Goal: Task Accomplishment & Management: Manage account settings

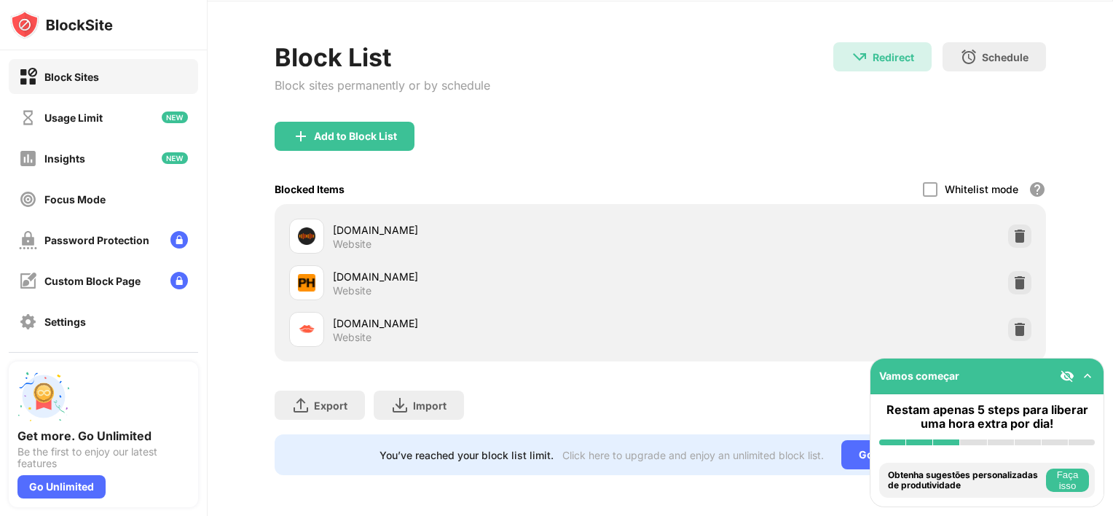
scroll to position [58, 0]
click at [794, 127] on div "Add to Block List" at bounding box center [661, 148] width 772 height 52
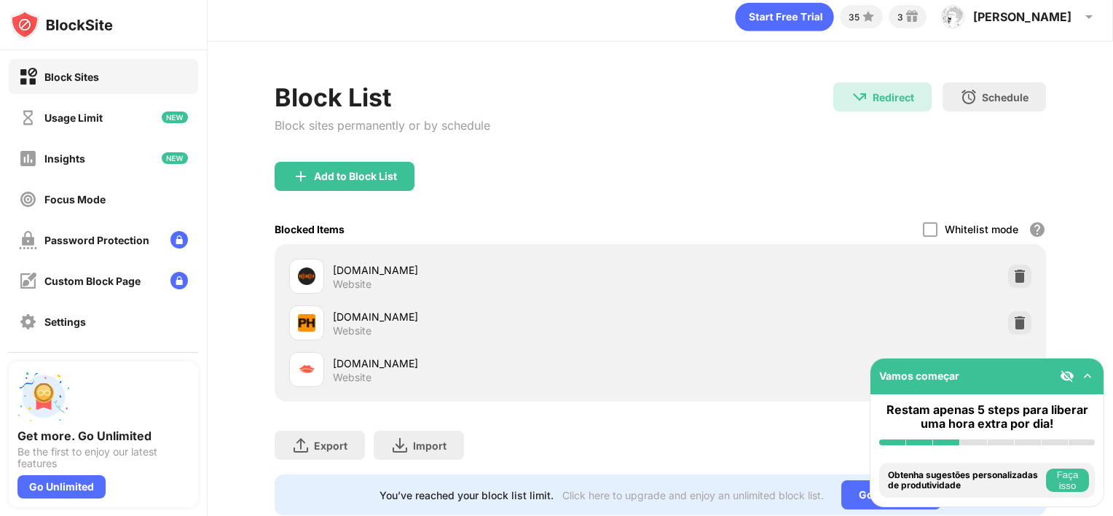
scroll to position [3, 0]
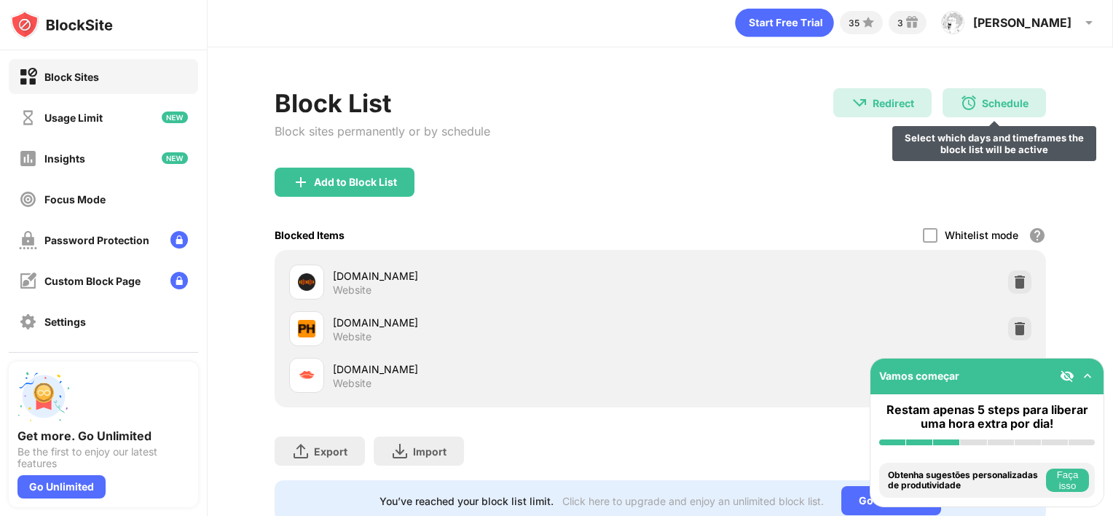
click at [999, 102] on div "Schedule" at bounding box center [1005, 103] width 47 height 12
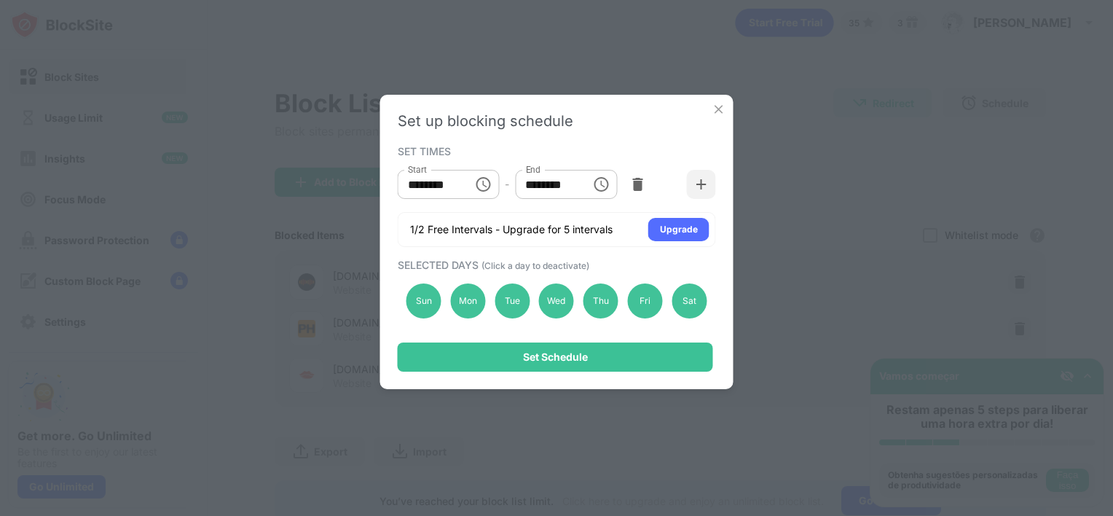
click at [714, 106] on img at bounding box center [719, 109] width 15 height 15
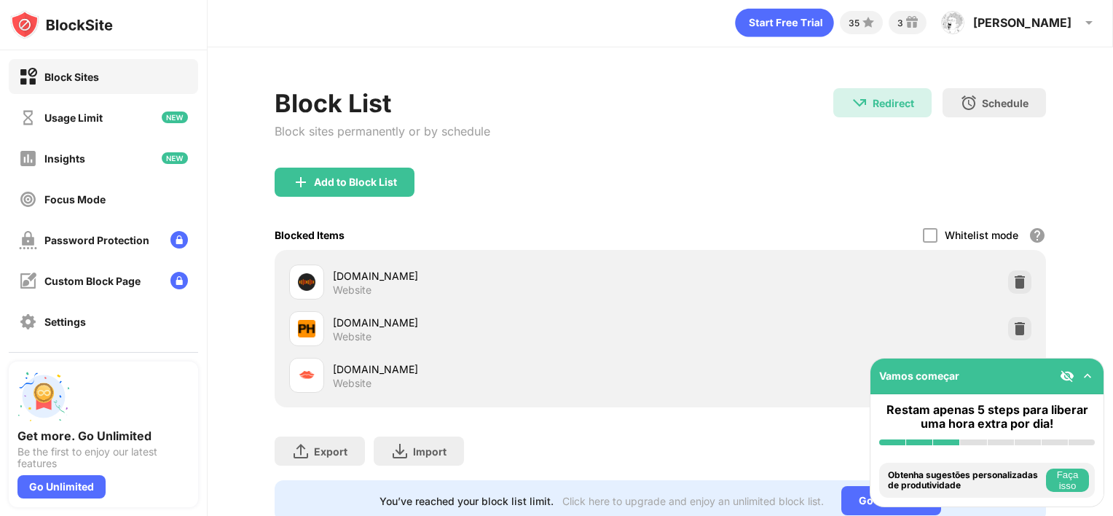
scroll to position [58, 0]
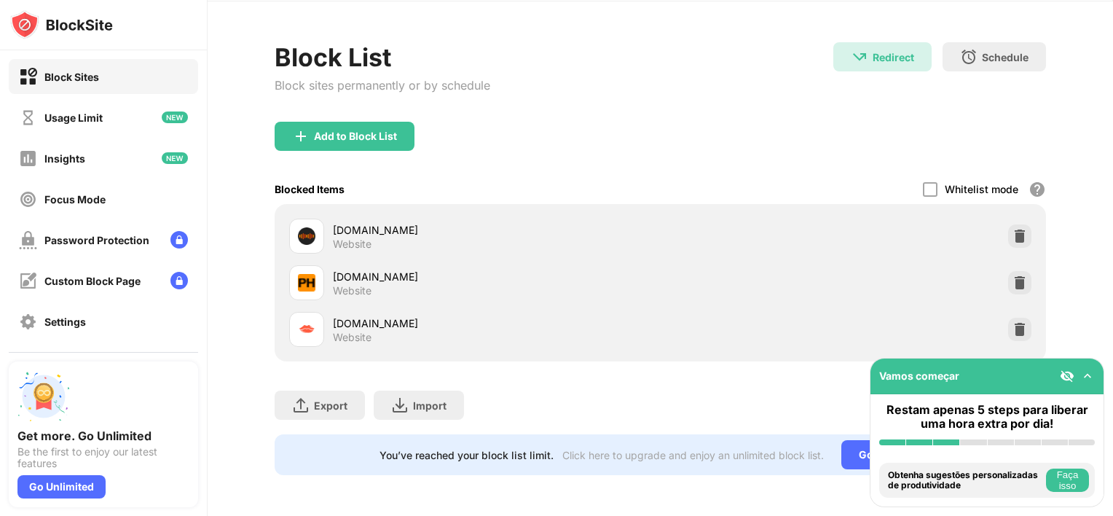
click at [93, 87] on div "Block Sites" at bounding box center [103, 76] width 189 height 35
click at [344, 70] on div "Block List" at bounding box center [383, 57] width 216 height 30
click at [736, 387] on div "Export Export Files (for websites items only) Import Import Files (for websites…" at bounding box center [661, 397] width 772 height 73
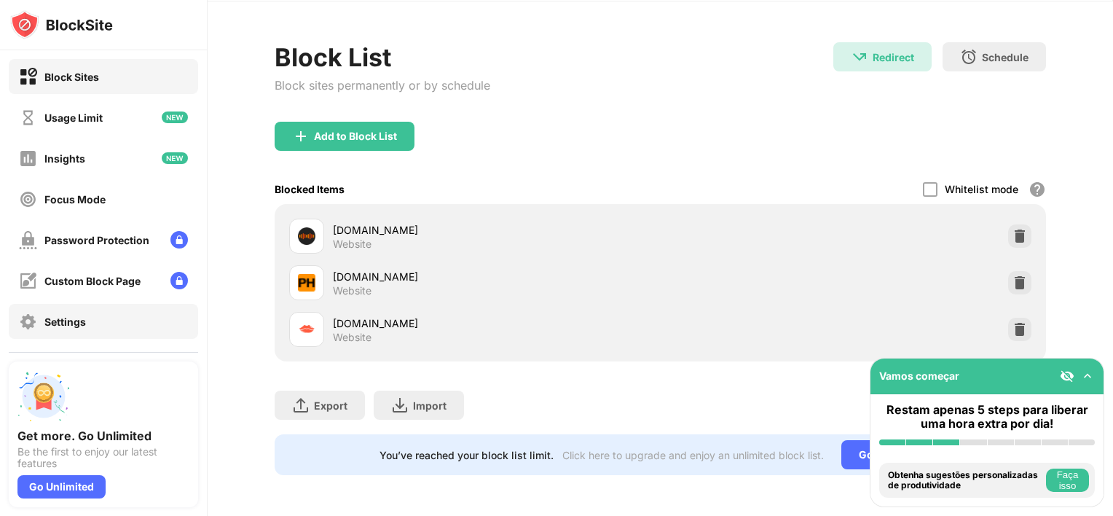
click at [66, 323] on div "Settings" at bounding box center [65, 322] width 42 height 12
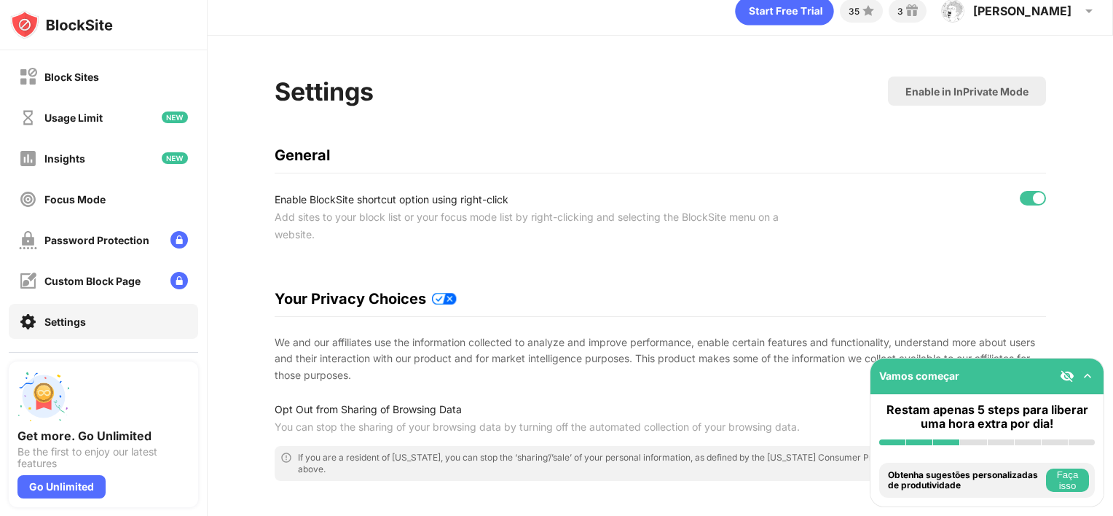
scroll to position [14, 11]
click at [939, 98] on div "Enable in InPrivate Mode" at bounding box center [967, 91] width 158 height 29
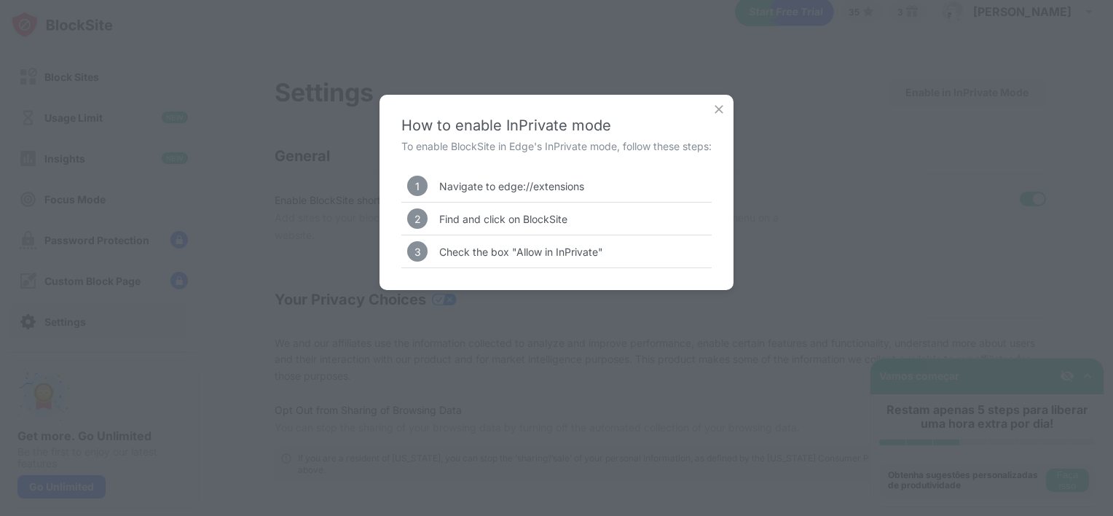
drag, startPoint x: 708, startPoint y: 106, endPoint x: 726, endPoint y: 105, distance: 18.3
click at [726, 105] on div "How to enable InPrivate mode To enable BlockSite in Edge's InPrivate mode, foll…" at bounding box center [557, 192] width 354 height 195
click at [726, 105] on img at bounding box center [719, 109] width 15 height 15
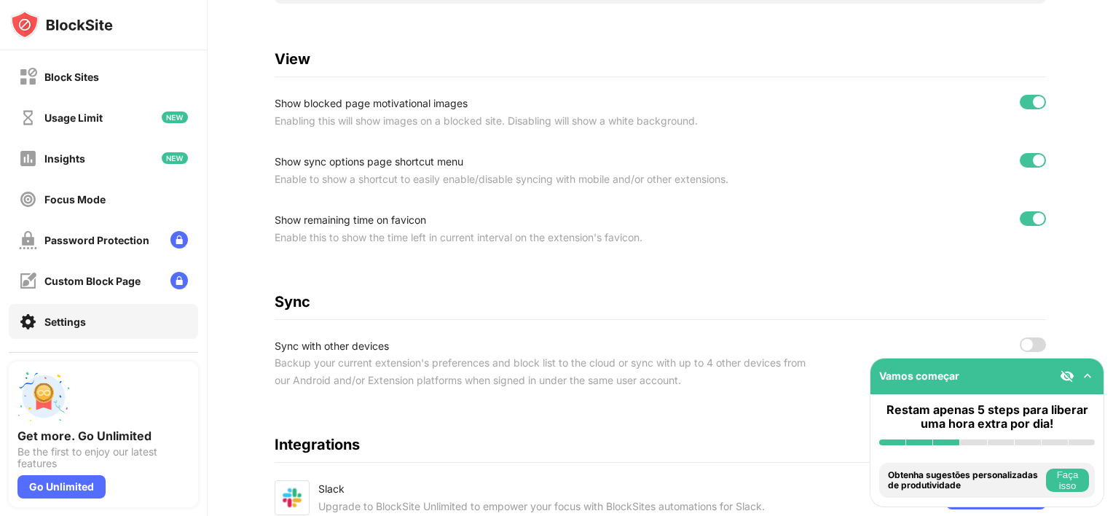
scroll to position [628, 0]
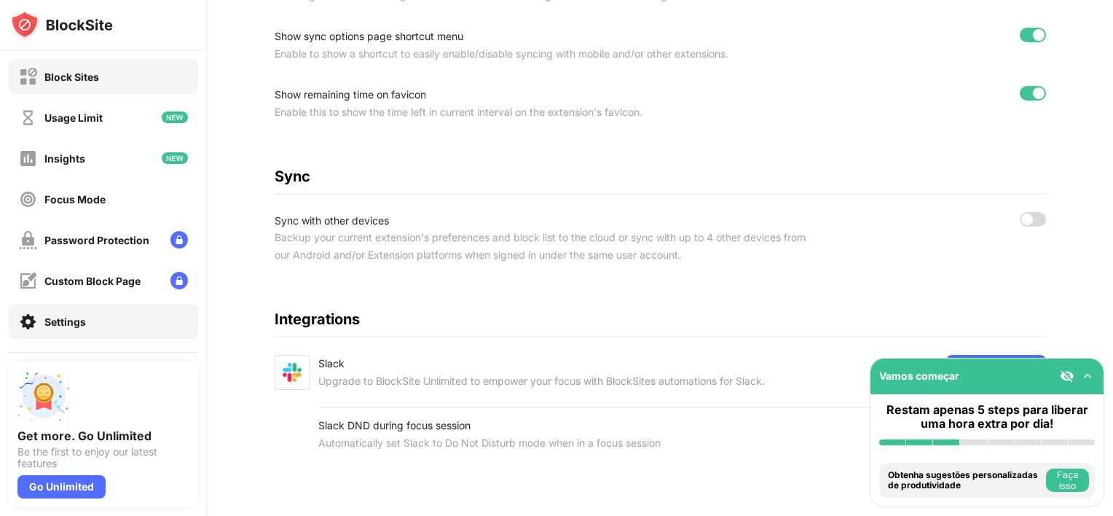
click at [74, 84] on div "Block Sites" at bounding box center [59, 77] width 80 height 18
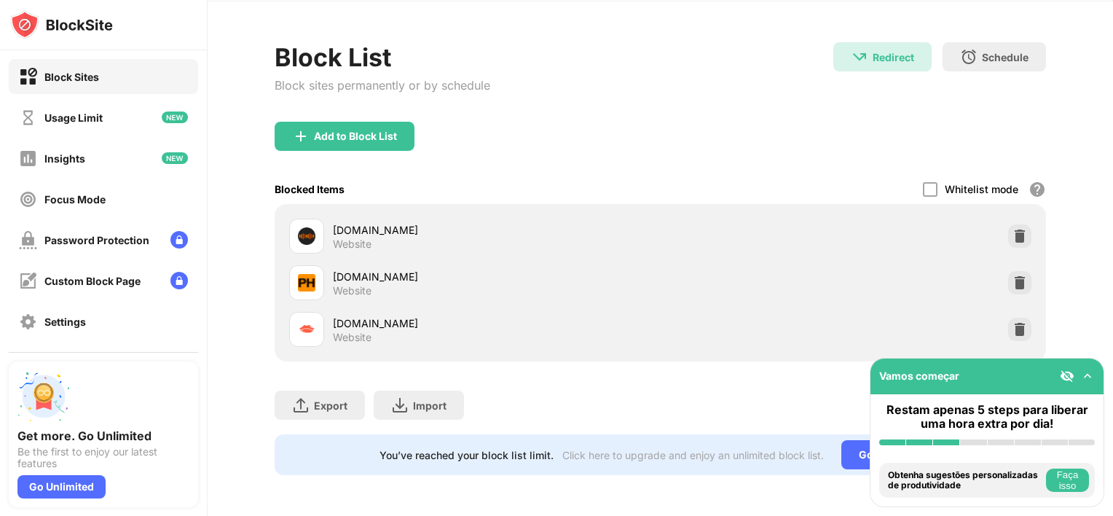
scroll to position [58, 0]
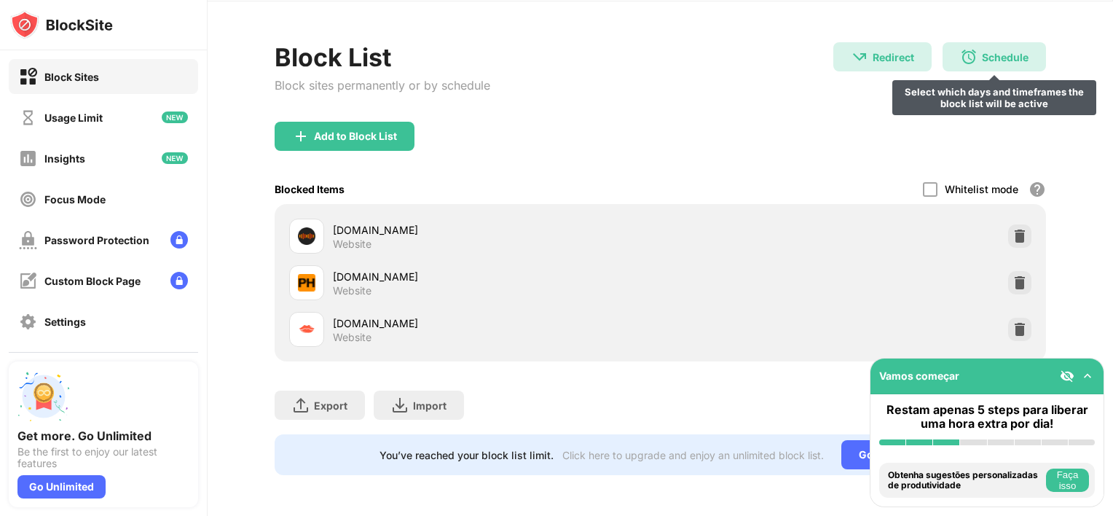
click at [974, 42] on div "Schedule Select which days and timeframes the block list will be active" at bounding box center [994, 56] width 103 height 29
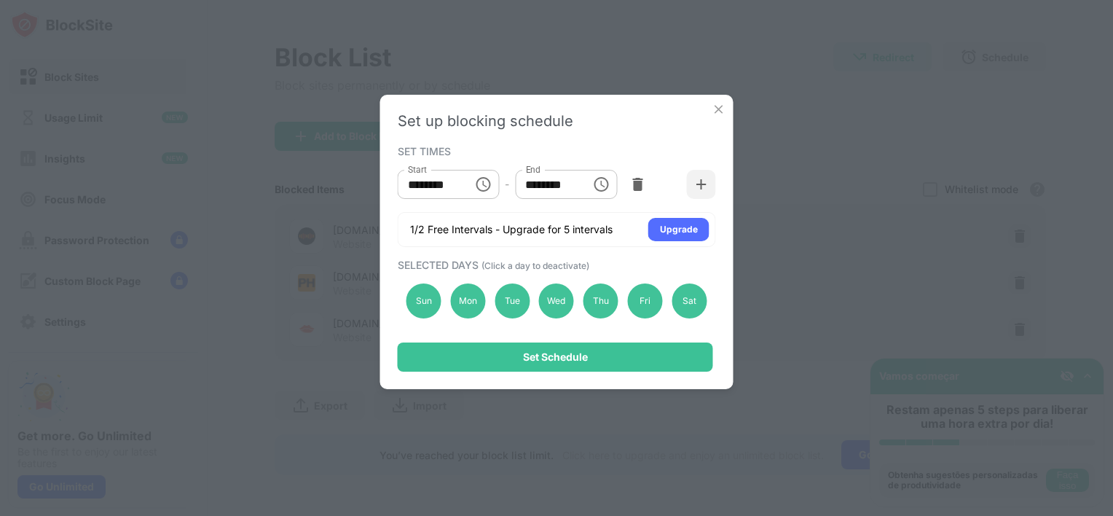
click at [717, 107] on img at bounding box center [719, 109] width 15 height 15
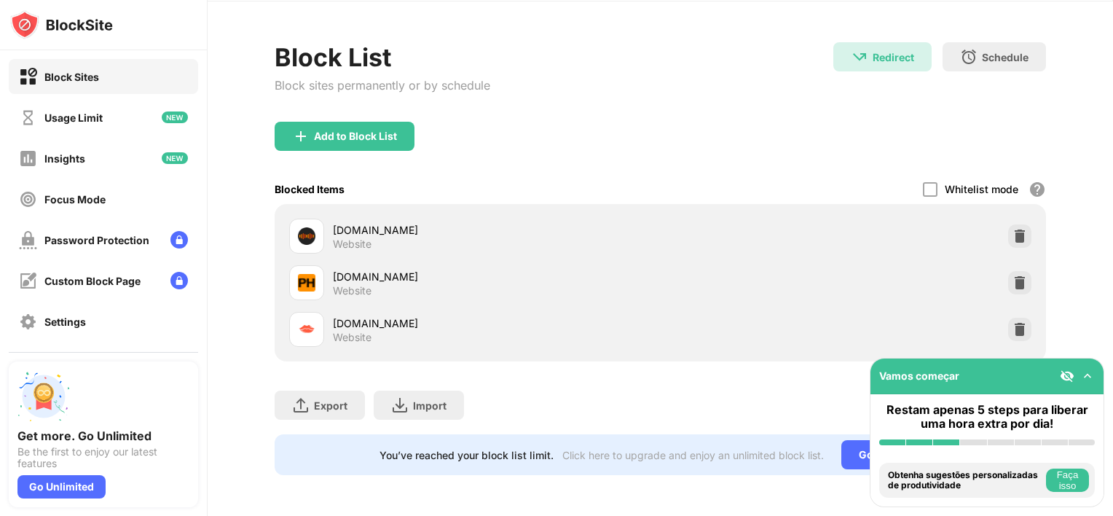
click at [350, 54] on div "Block List" at bounding box center [383, 57] width 216 height 30
drag, startPoint x: 122, startPoint y: 68, endPoint x: 89, endPoint y: 68, distance: 32.8
click at [89, 68] on div "Block Sites" at bounding box center [59, 77] width 80 height 18
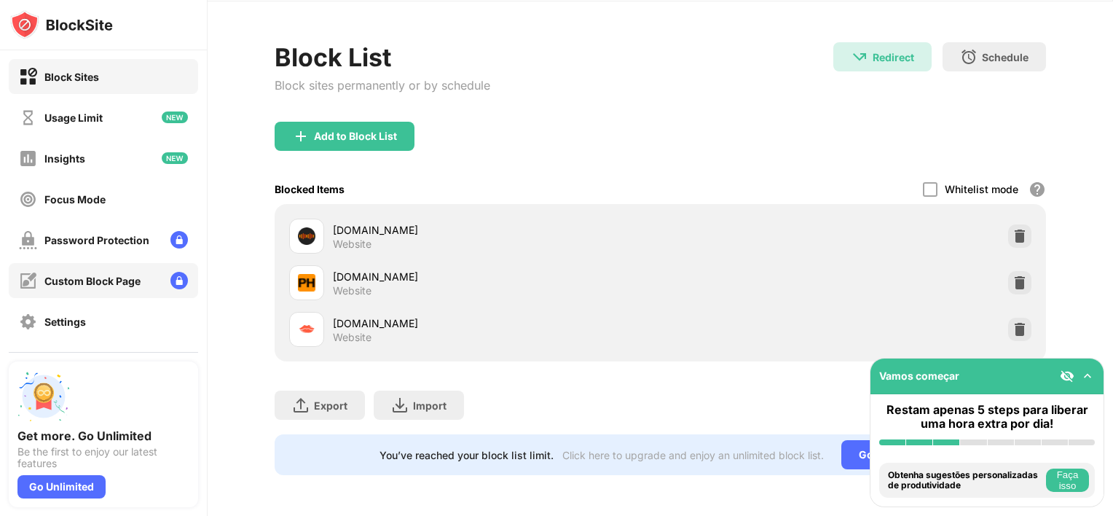
click at [105, 284] on div "Custom Block Page" at bounding box center [92, 281] width 96 height 12
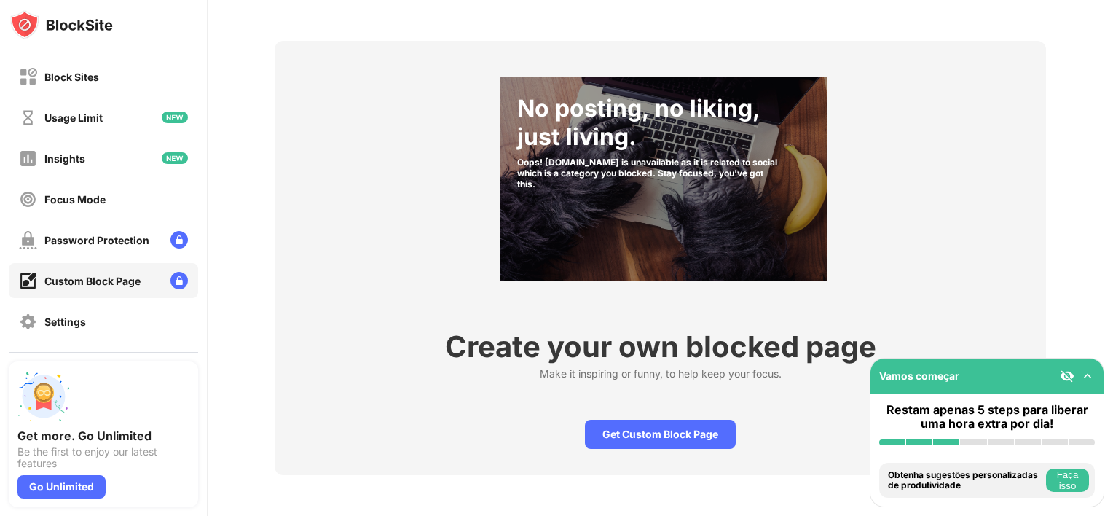
scroll to position [61, 0]
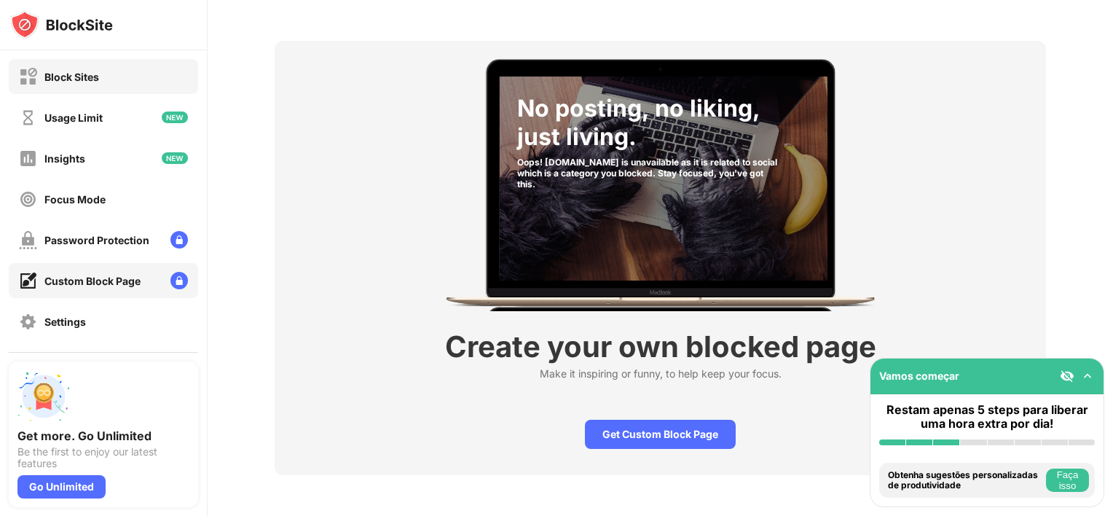
click at [104, 64] on div "Block Sites" at bounding box center [103, 76] width 189 height 35
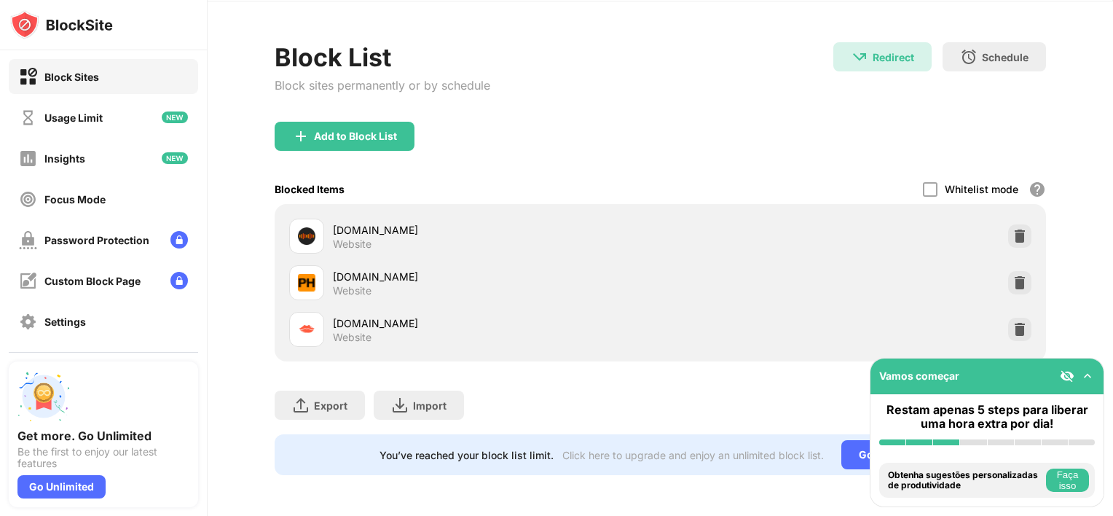
scroll to position [58, 0]
click at [1013, 230] on img at bounding box center [1020, 236] width 15 height 15
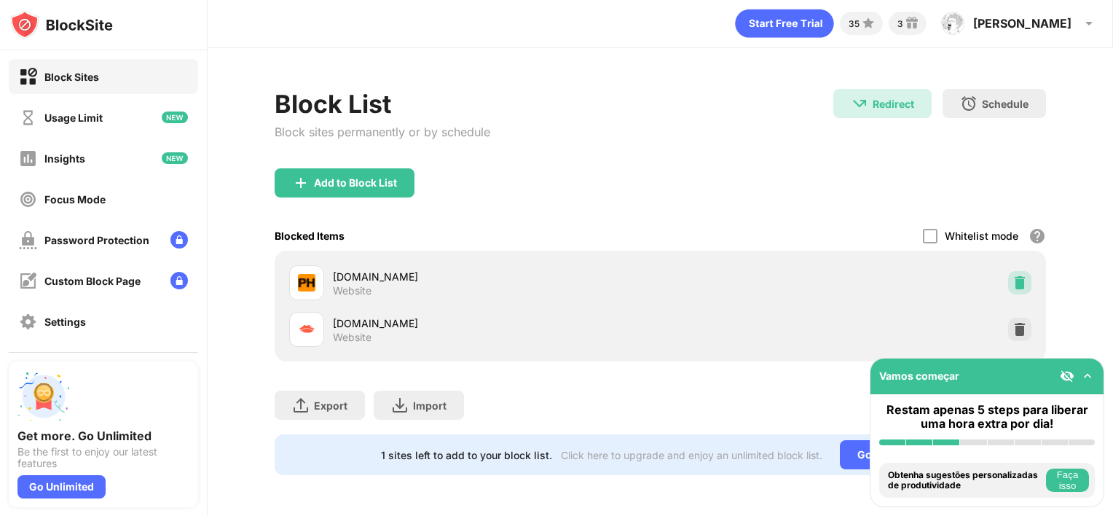
click at [1010, 271] on div at bounding box center [1020, 282] width 23 height 23
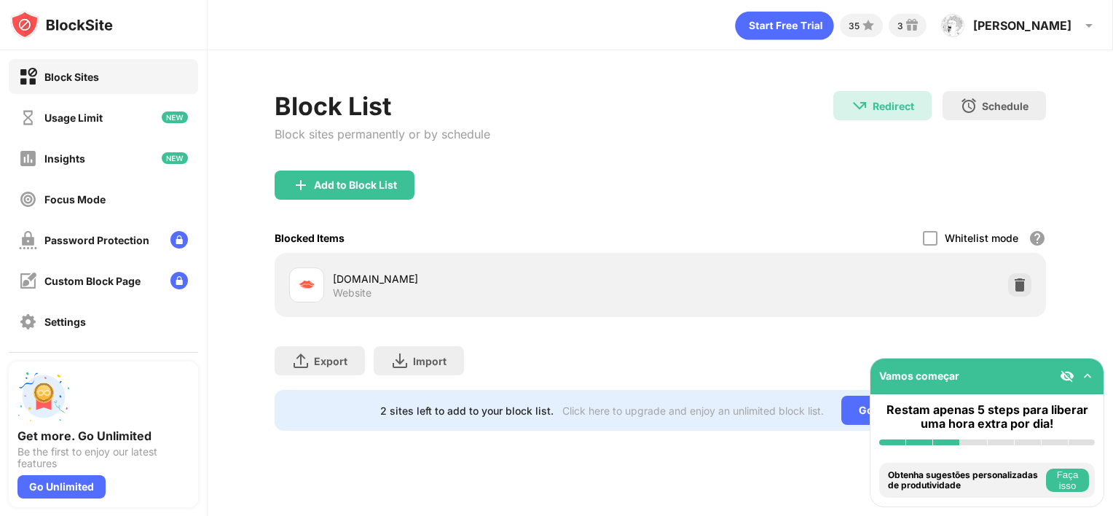
scroll to position [0, 0]
click at [1014, 288] on img at bounding box center [1020, 285] width 15 height 15
